Goal: Information Seeking & Learning: Understand process/instructions

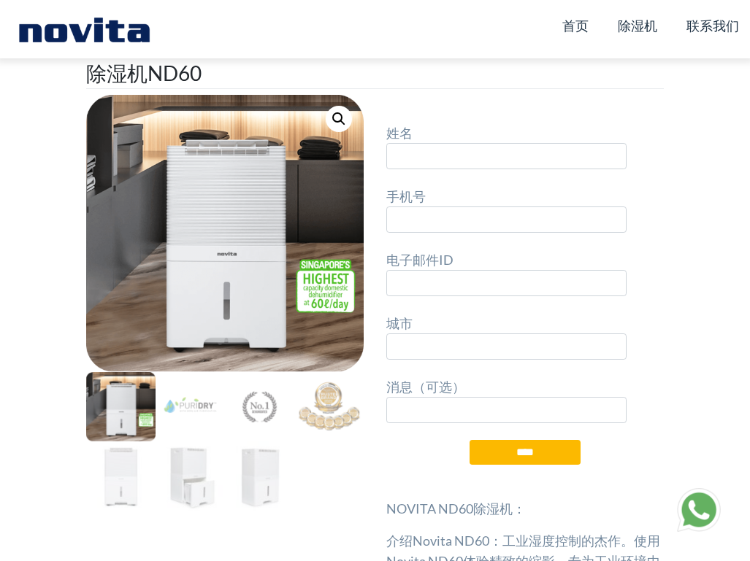
scroll to position [925, 0]
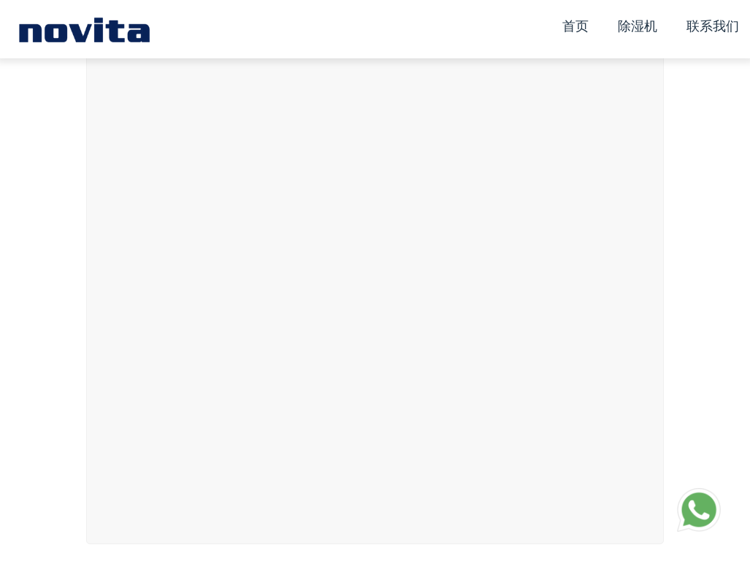
select select "******"
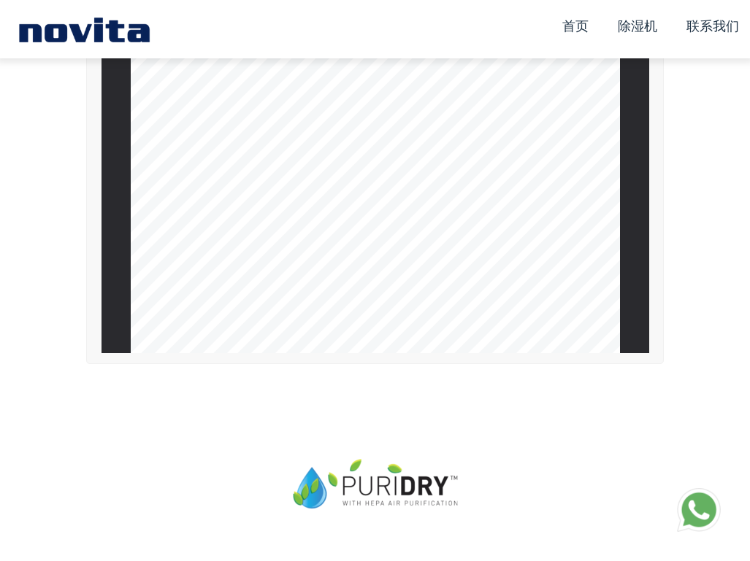
scroll to position [3572, 0]
drag, startPoint x: 211, startPoint y: 265, endPoint x: 246, endPoint y: 285, distance: 40.2
click at [246, 285] on div "第6页" at bounding box center [375, 253] width 490 height 724
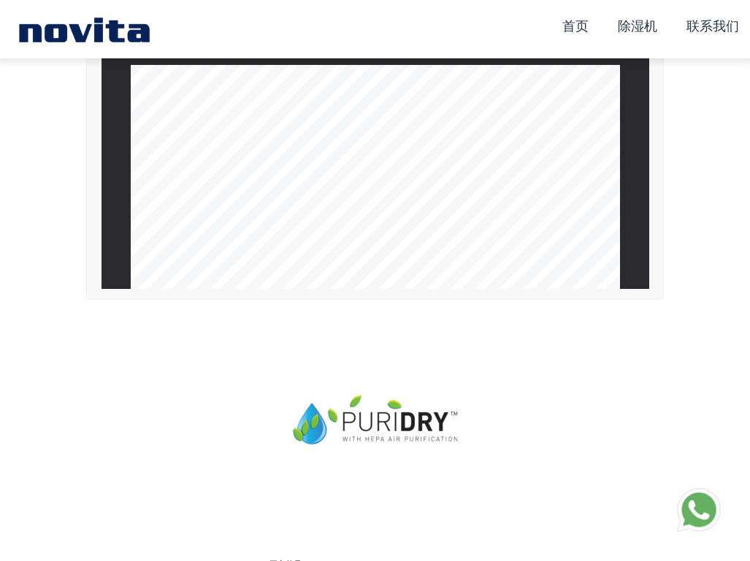
scroll to position [6994, 0]
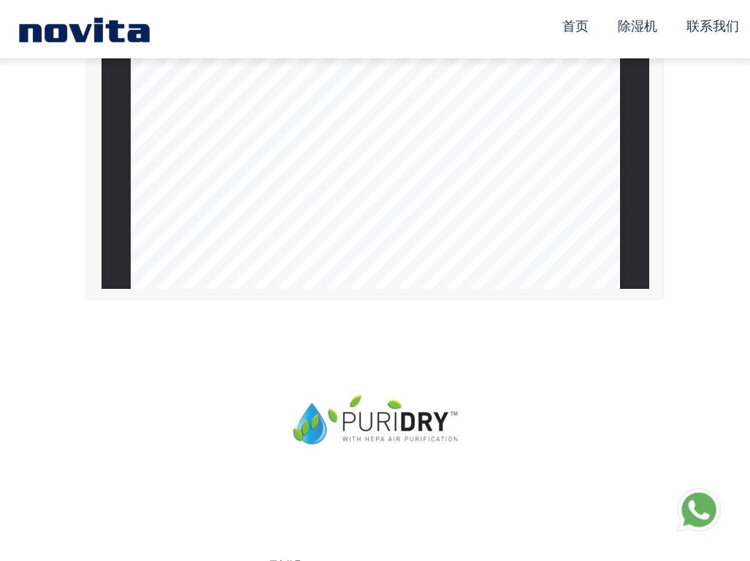
type input "**"
click at [641, 23] on link "除湿机" at bounding box center [637, 26] width 39 height 28
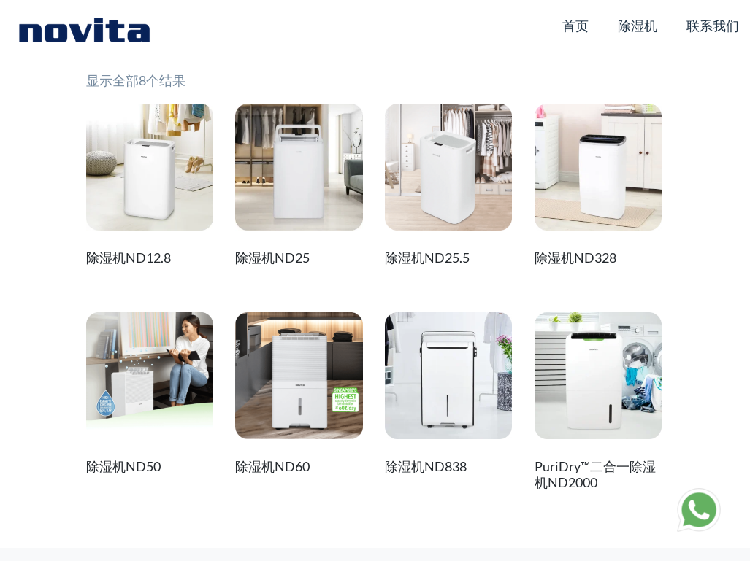
click at [326, 386] on img at bounding box center [299, 376] width 128 height 128
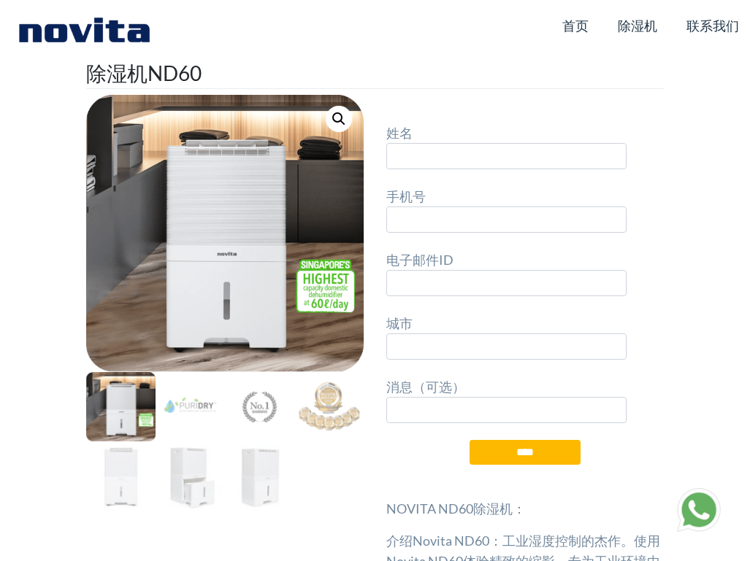
type input "*"
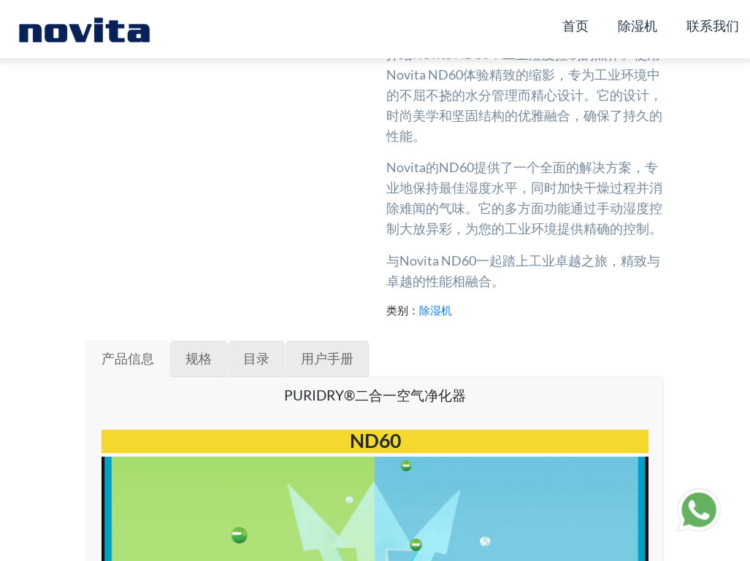
scroll to position [493, 0]
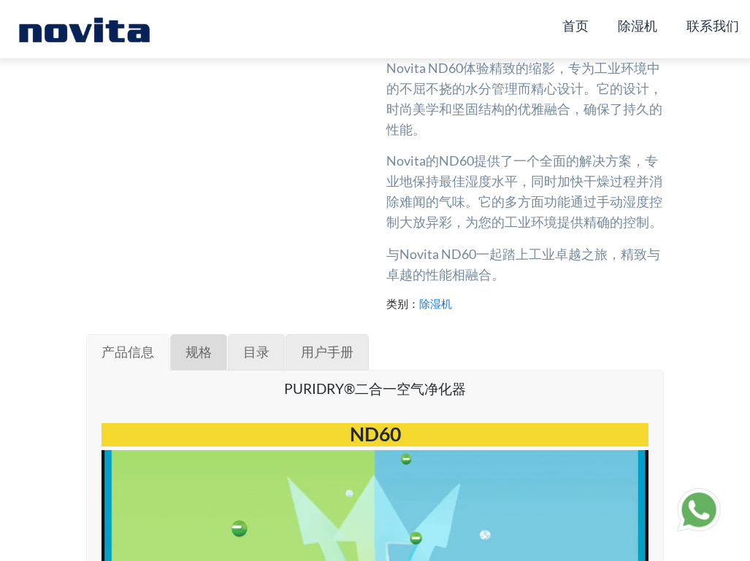
click at [212, 354] on link "规格" at bounding box center [198, 352] width 57 height 36
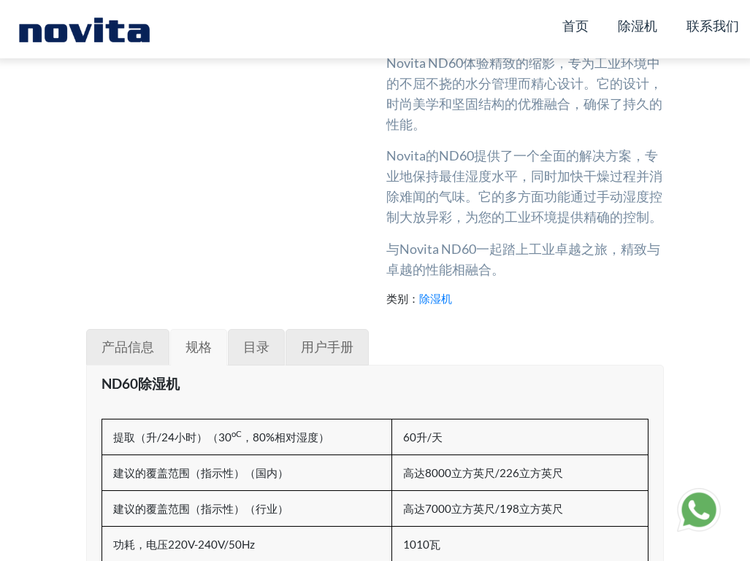
scroll to position [553, 0]
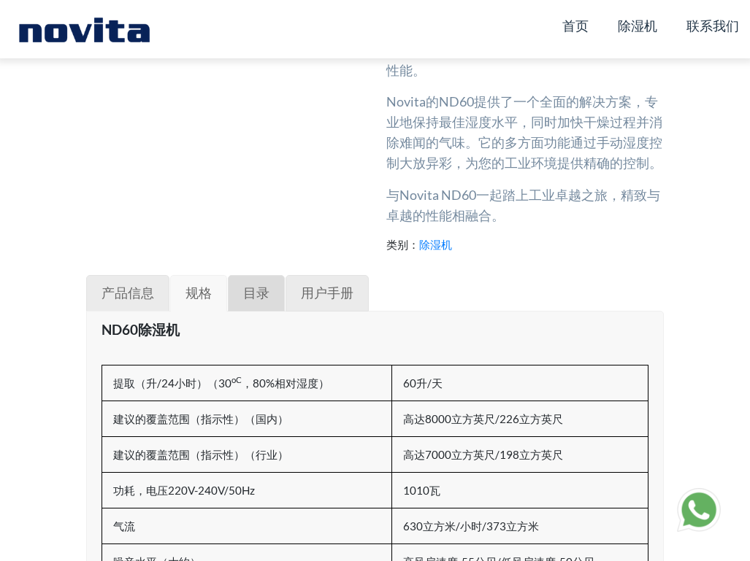
click at [253, 302] on link "目录" at bounding box center [256, 293] width 57 height 36
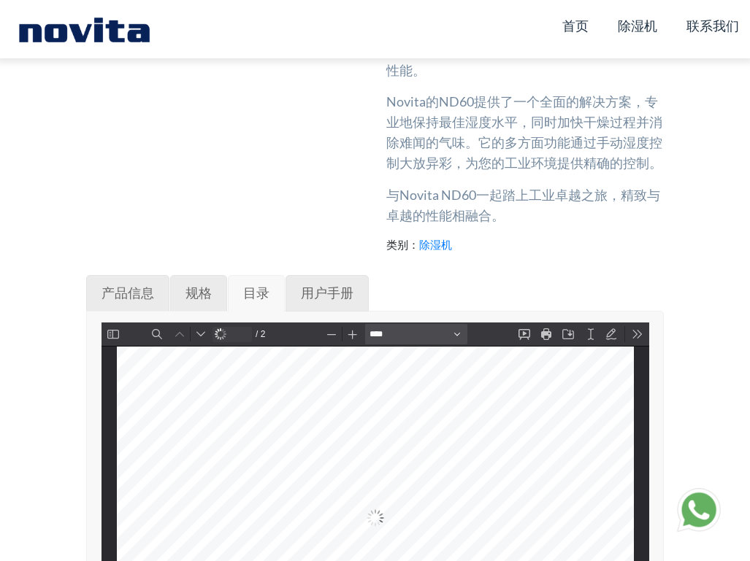
scroll to position [7, 0]
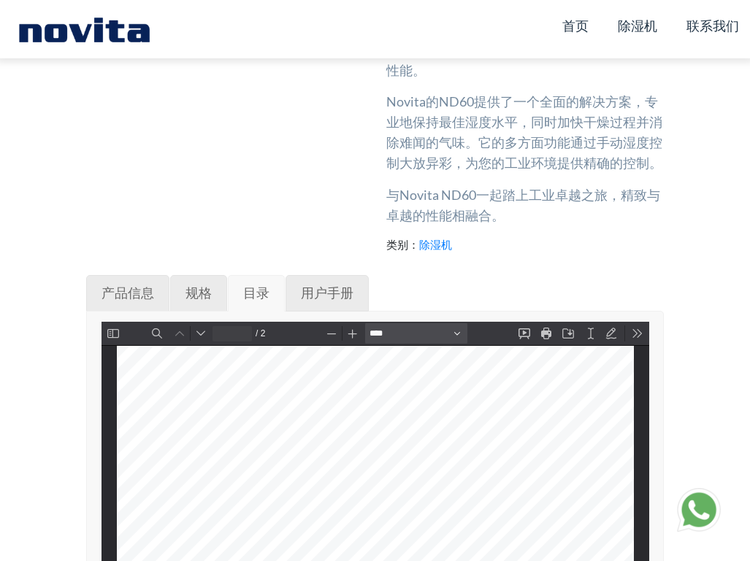
click at [253, 302] on link "目录" at bounding box center [256, 293] width 57 height 36
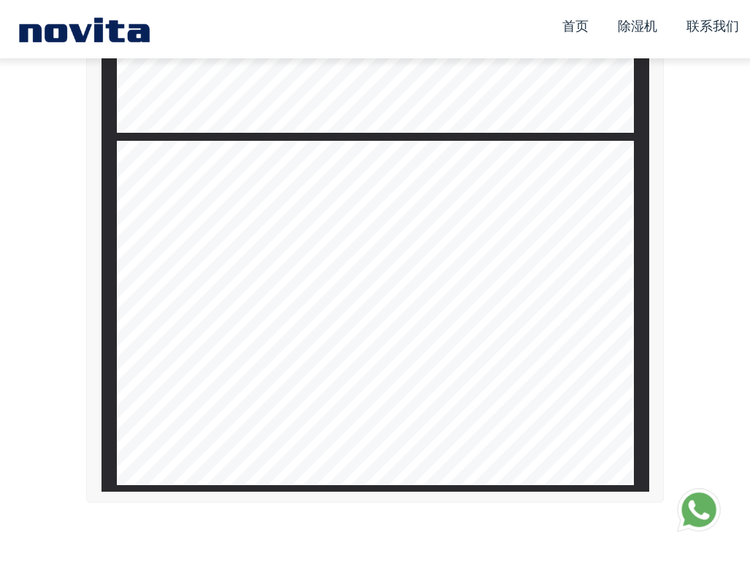
scroll to position [918, 0]
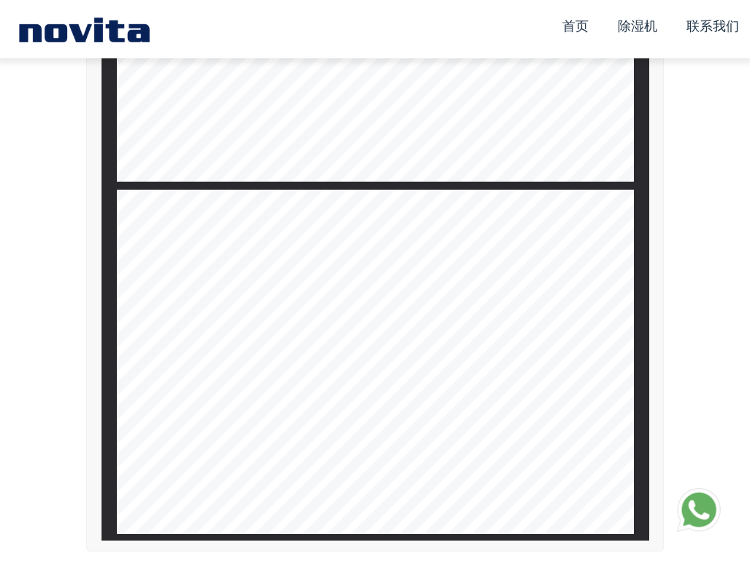
type input "*"
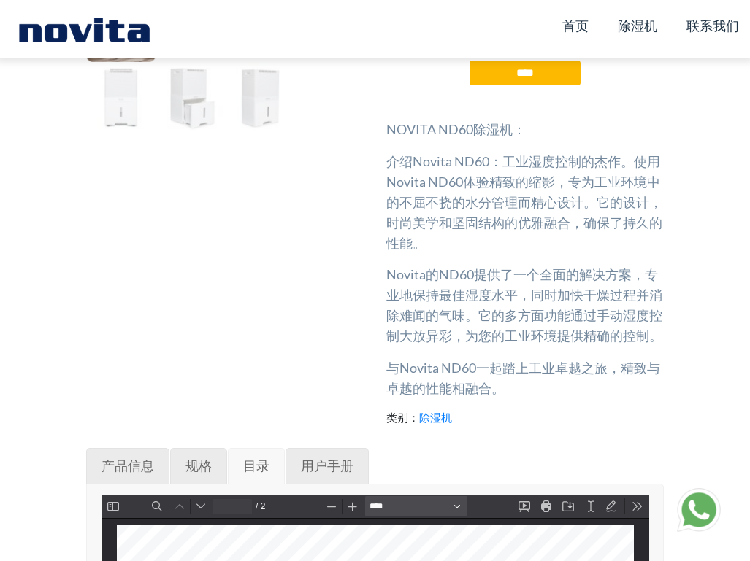
scroll to position [345, 0]
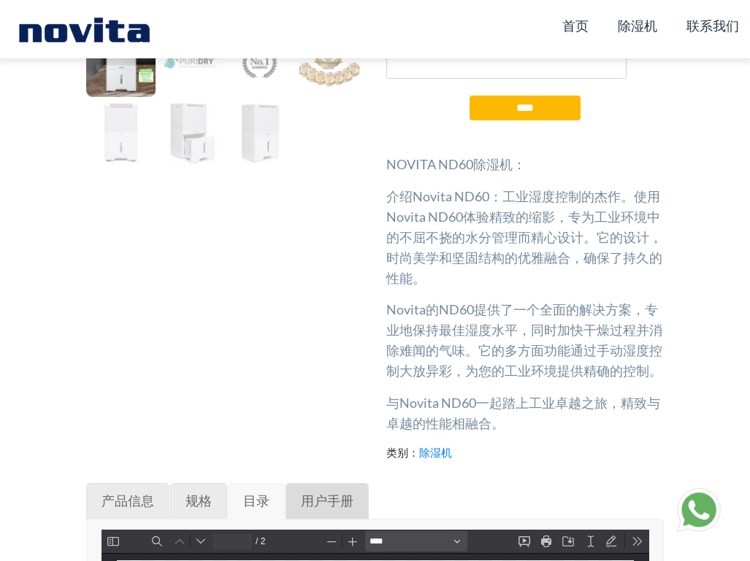
click at [341, 490] on link "用户手册" at bounding box center [326, 501] width 83 height 36
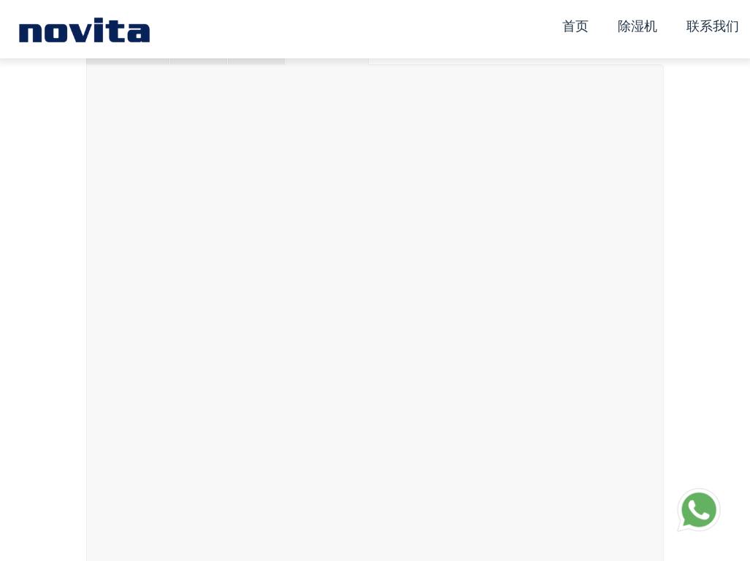
scroll to position [8426, 0]
type input "**"
